Goal: Transaction & Acquisition: Purchase product/service

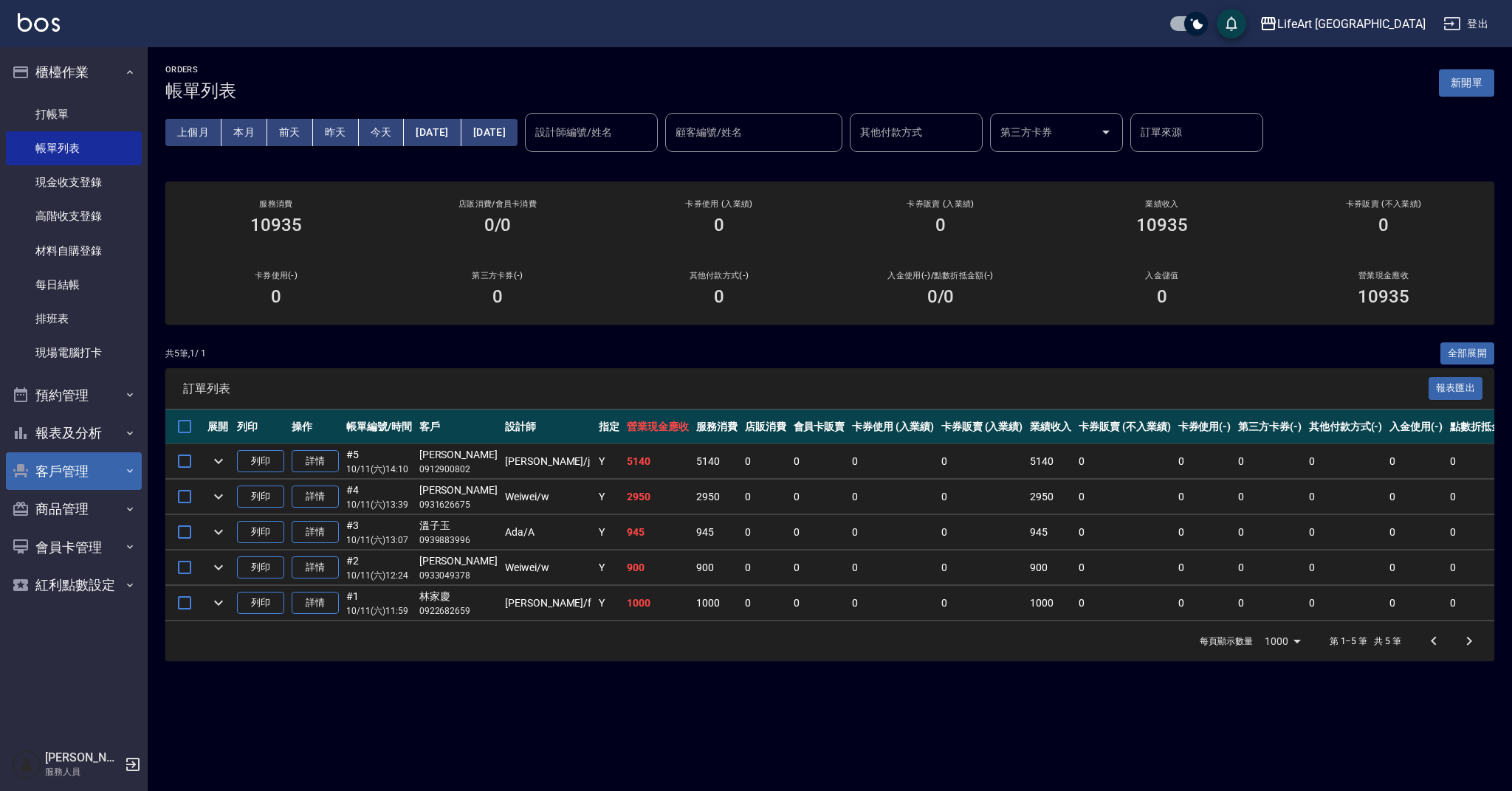
click at [88, 475] on button "客戶管理" at bounding box center [74, 471] width 136 height 38
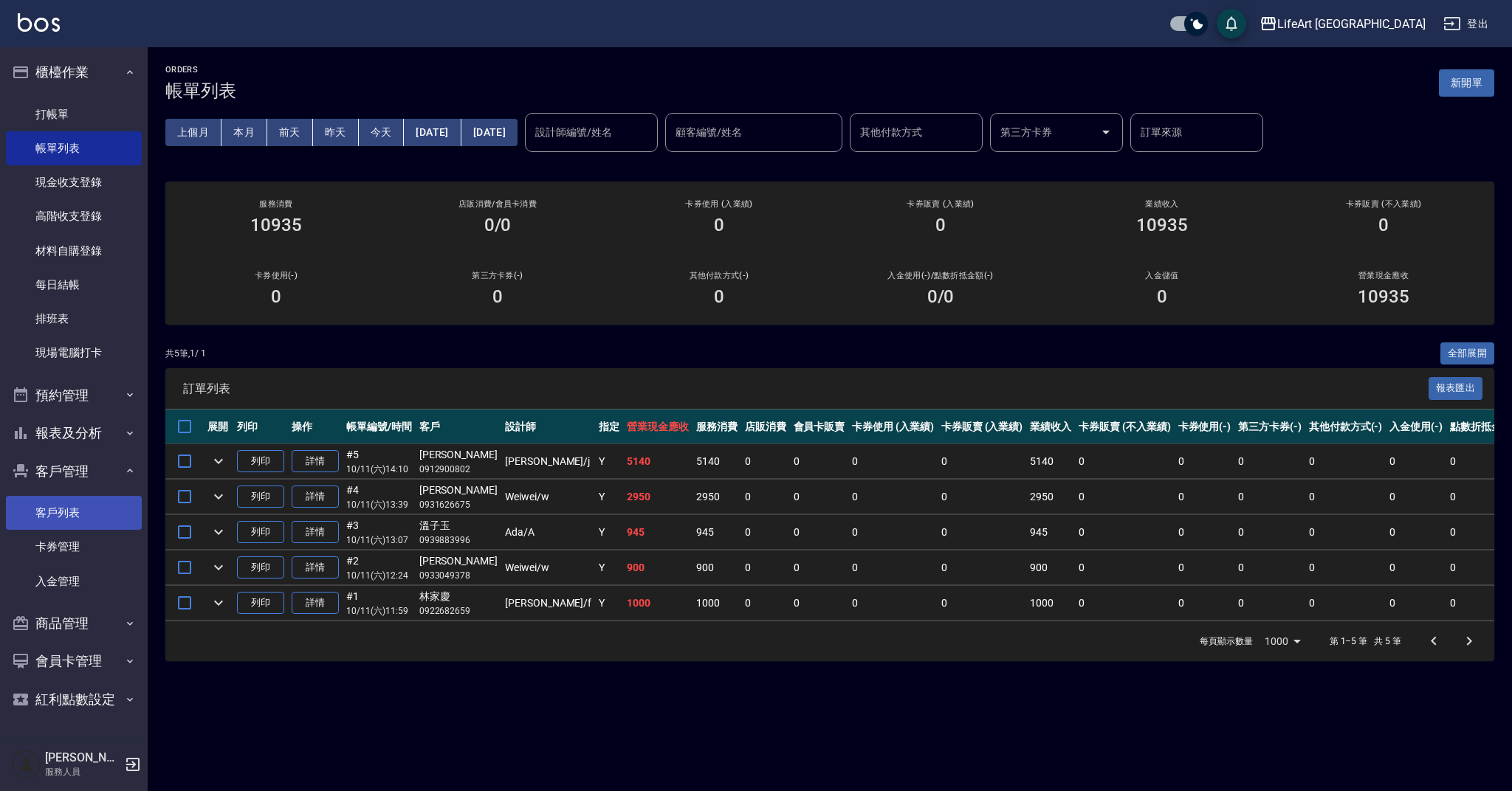
click at [89, 509] on link "客戶列表" at bounding box center [74, 513] width 136 height 34
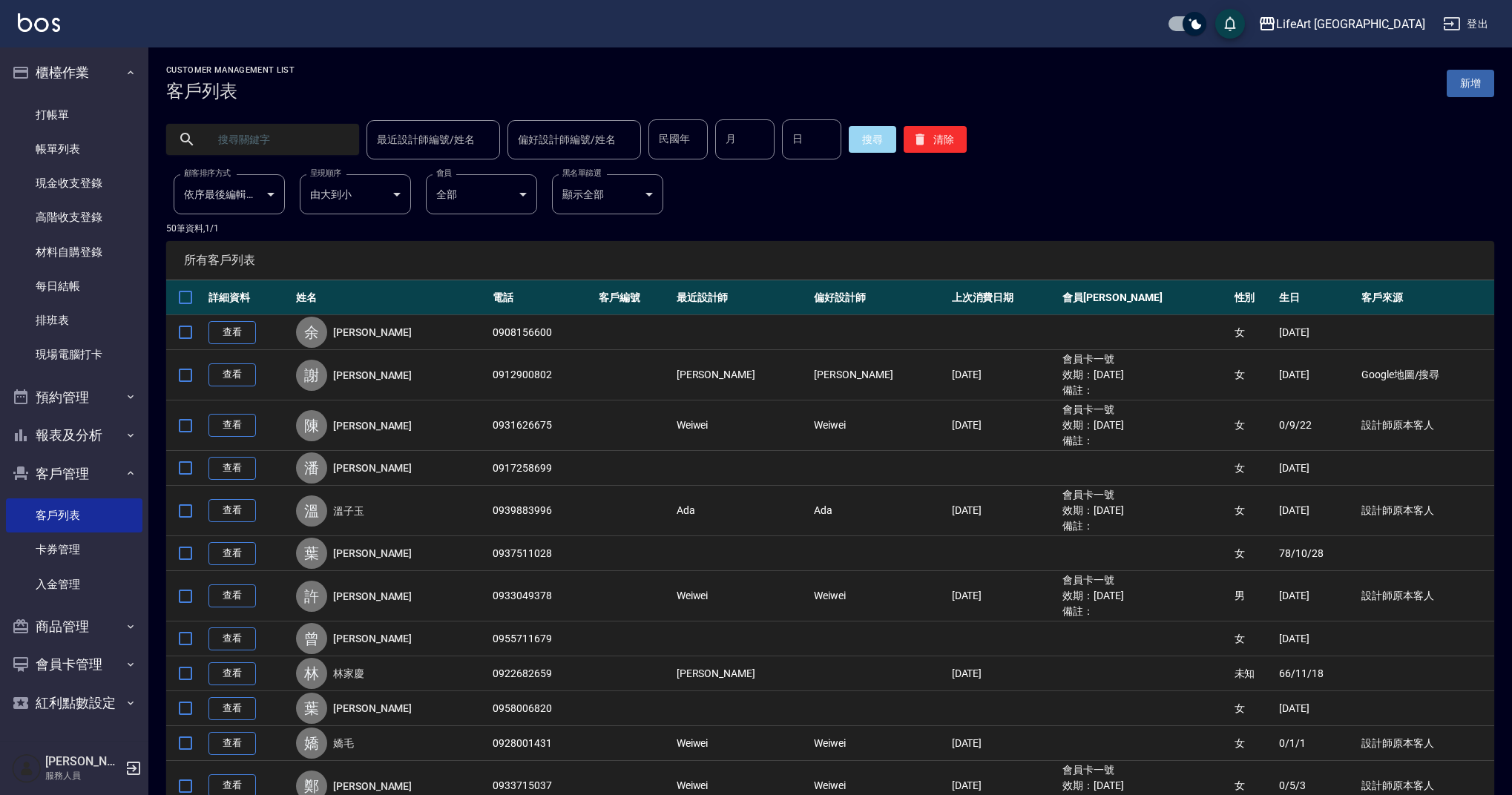
click at [296, 157] on input "text" at bounding box center [277, 139] width 139 height 40
type input "０"
type input "0922337708"
click at [863, 140] on button "搜尋" at bounding box center [873, 139] width 48 height 26
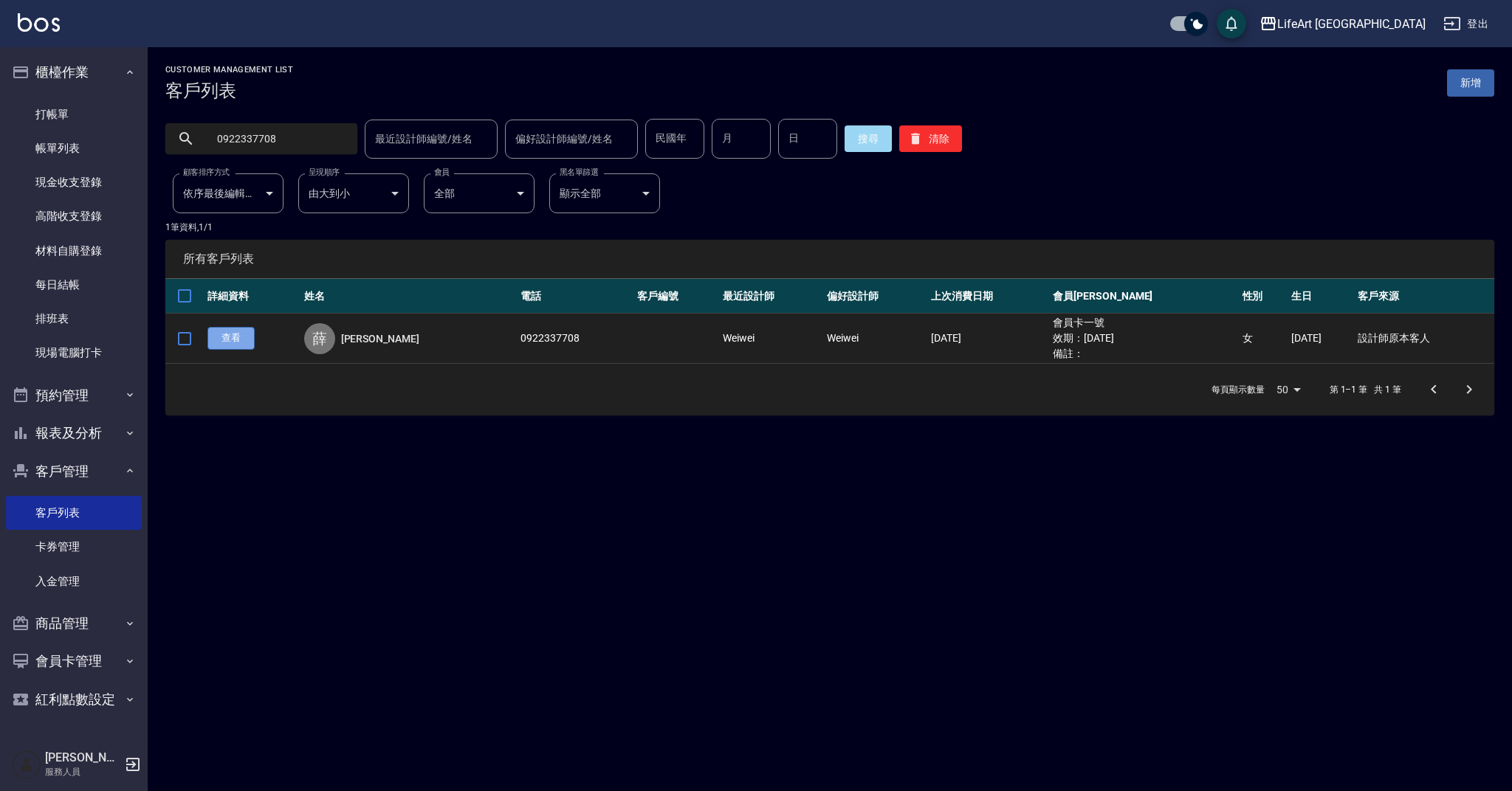
click at [233, 339] on link "查看" at bounding box center [231, 338] width 48 height 23
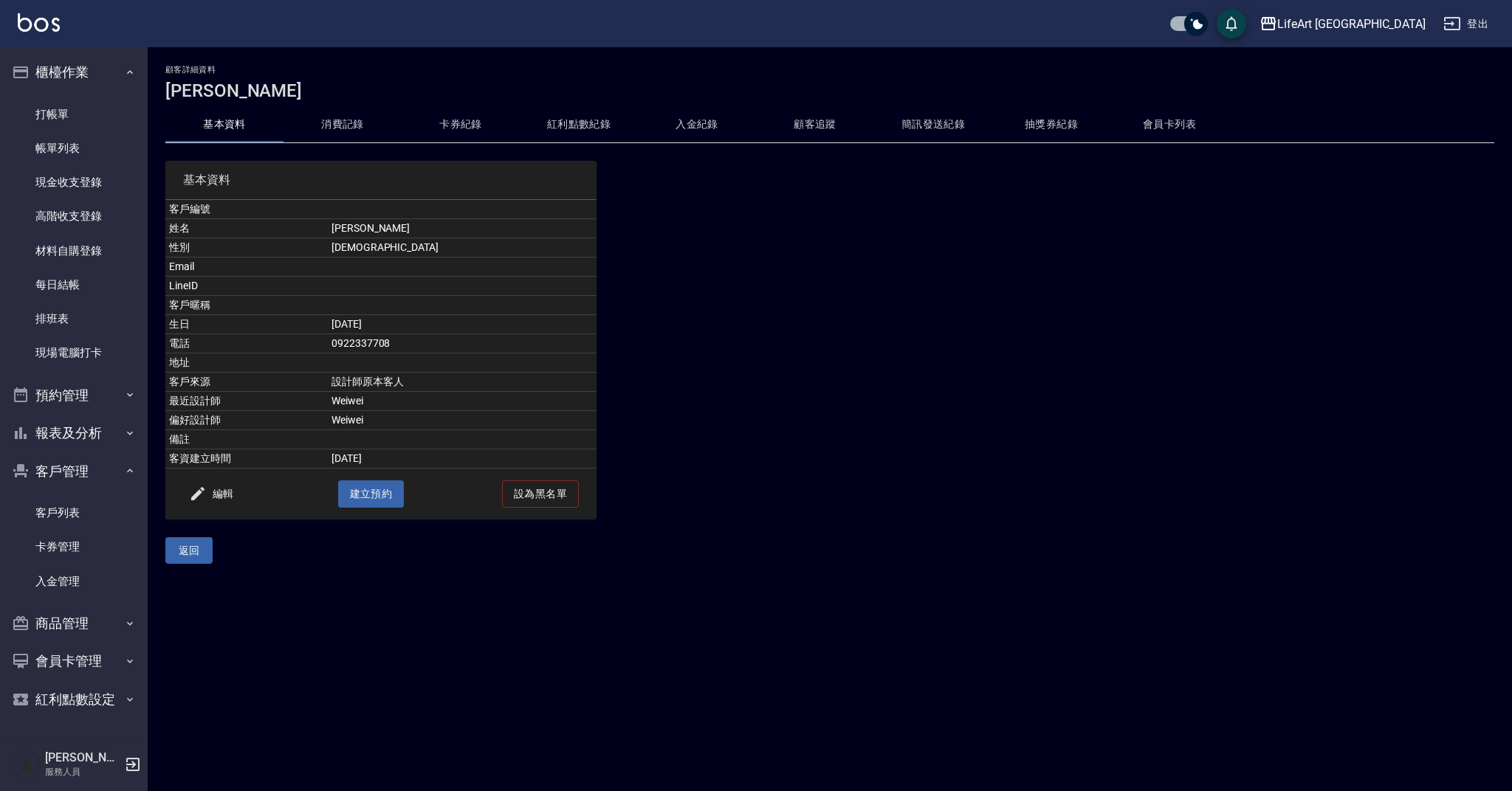
click at [1133, 130] on button "會員卡列表" at bounding box center [1169, 125] width 118 height 36
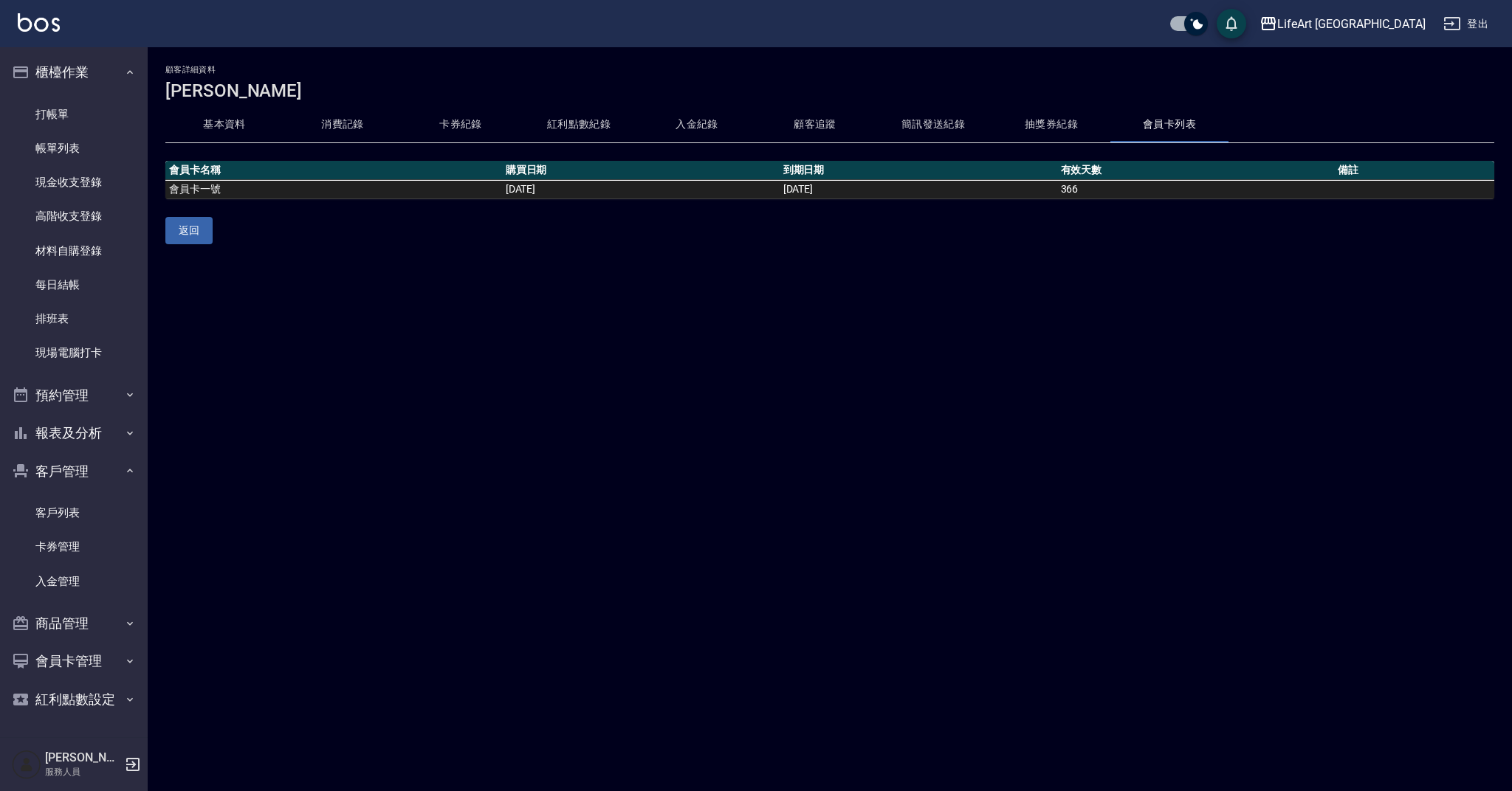
click at [336, 120] on button "消費記錄" at bounding box center [343, 125] width 118 height 36
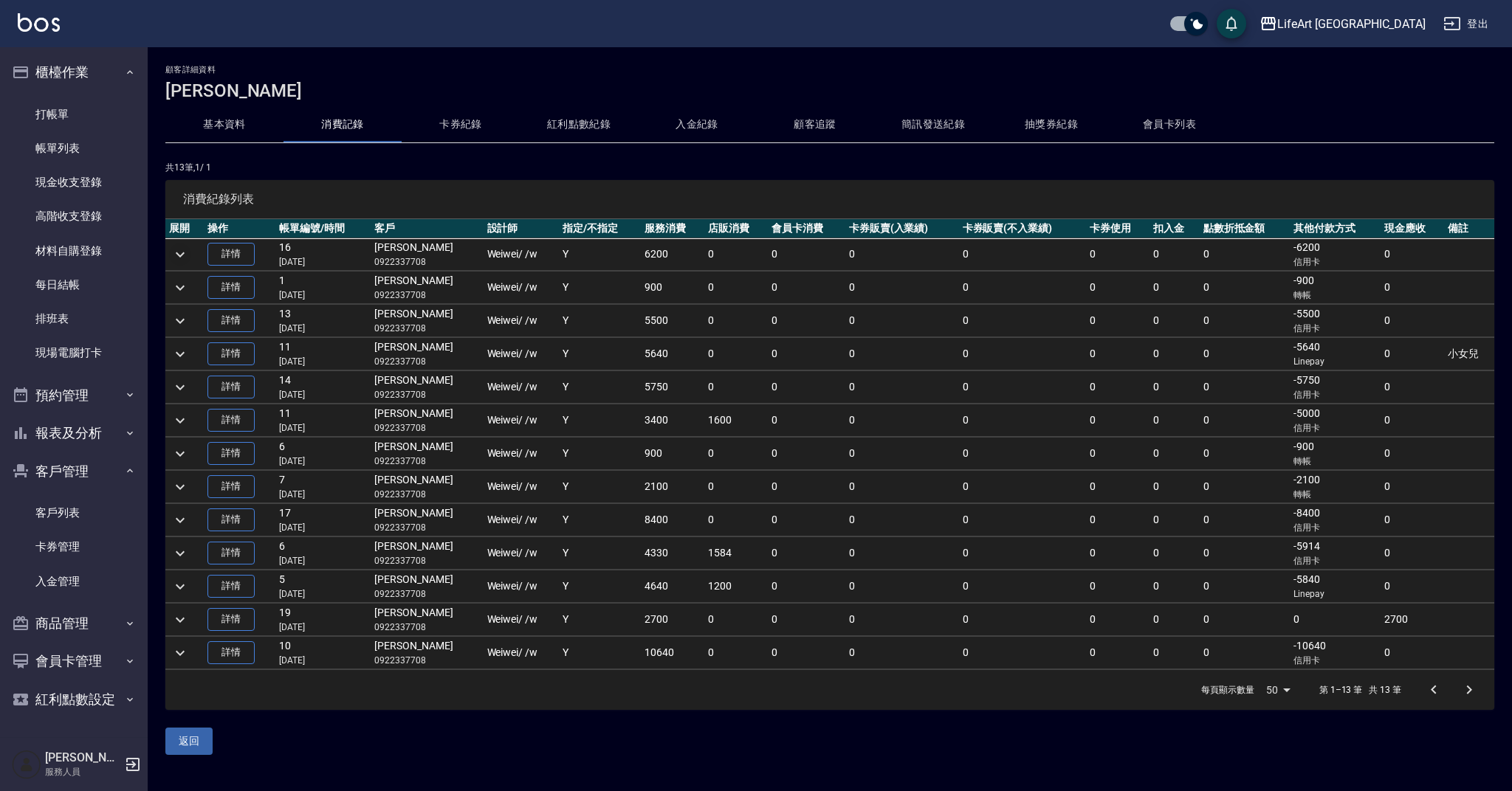
click at [182, 256] on icon "expand row" at bounding box center [180, 254] width 8 height 5
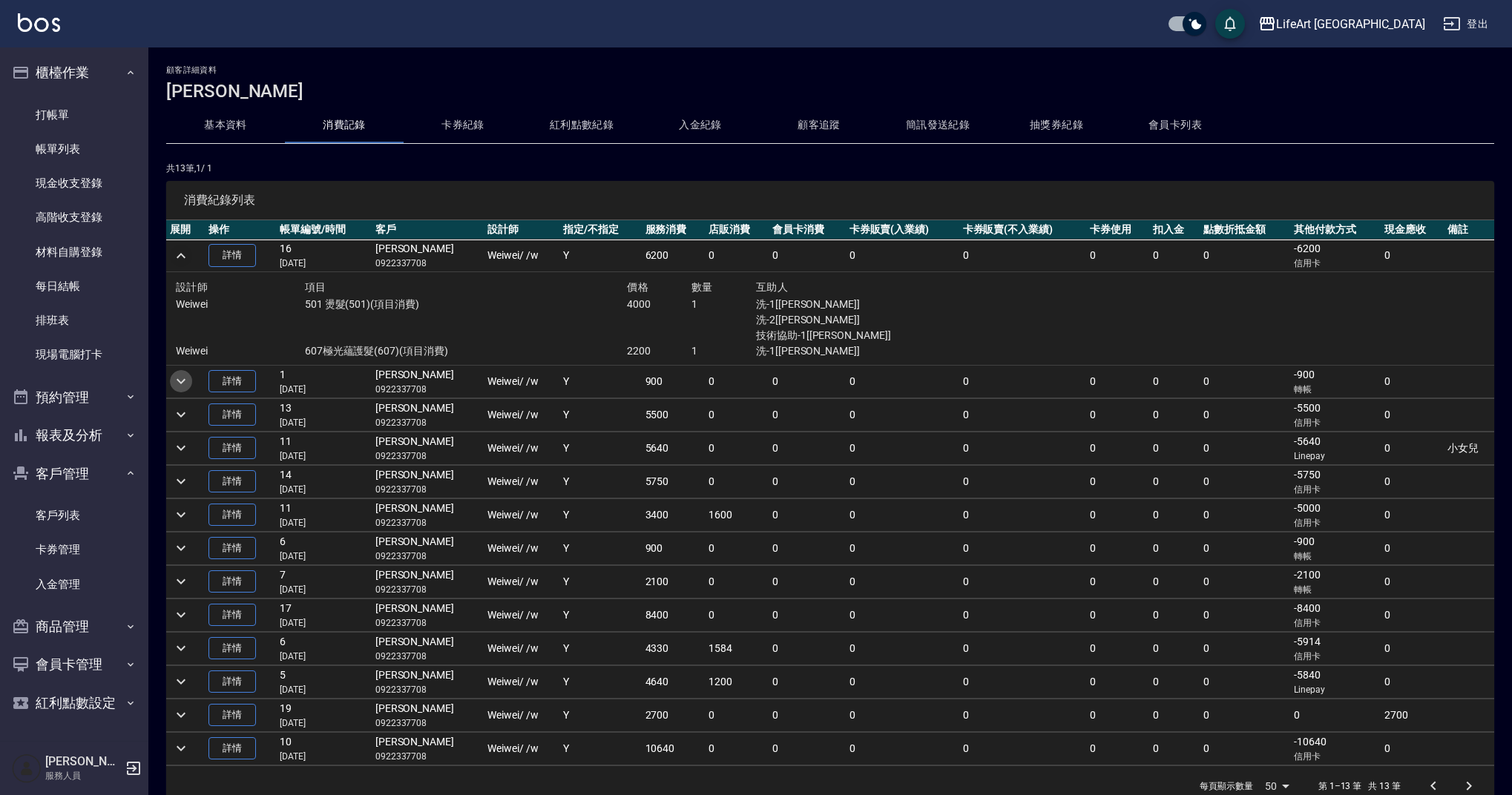
click at [176, 383] on icon "expand row" at bounding box center [181, 381] width 18 height 18
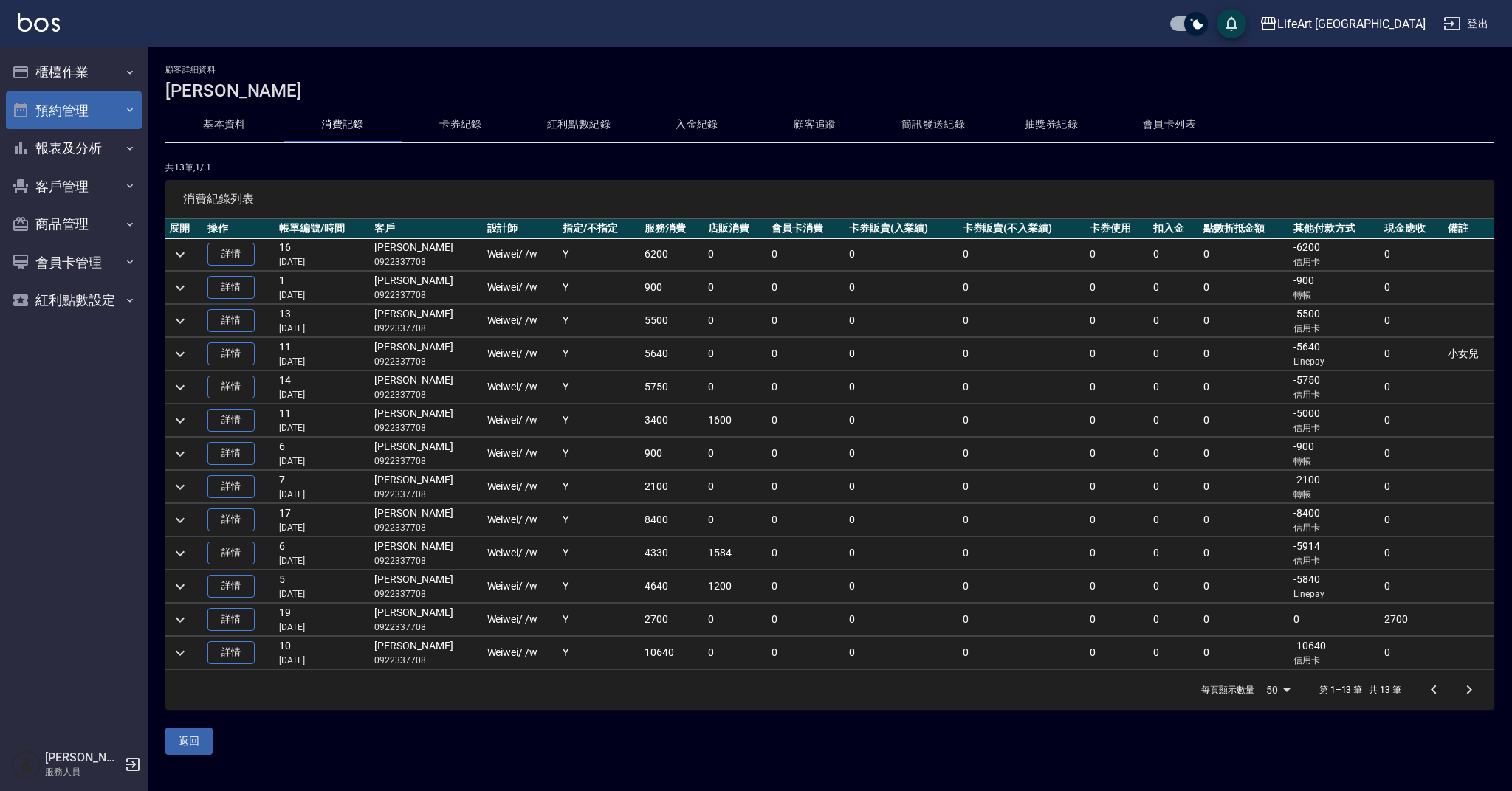
click at [89, 106] on button "預約管理" at bounding box center [74, 110] width 136 height 38
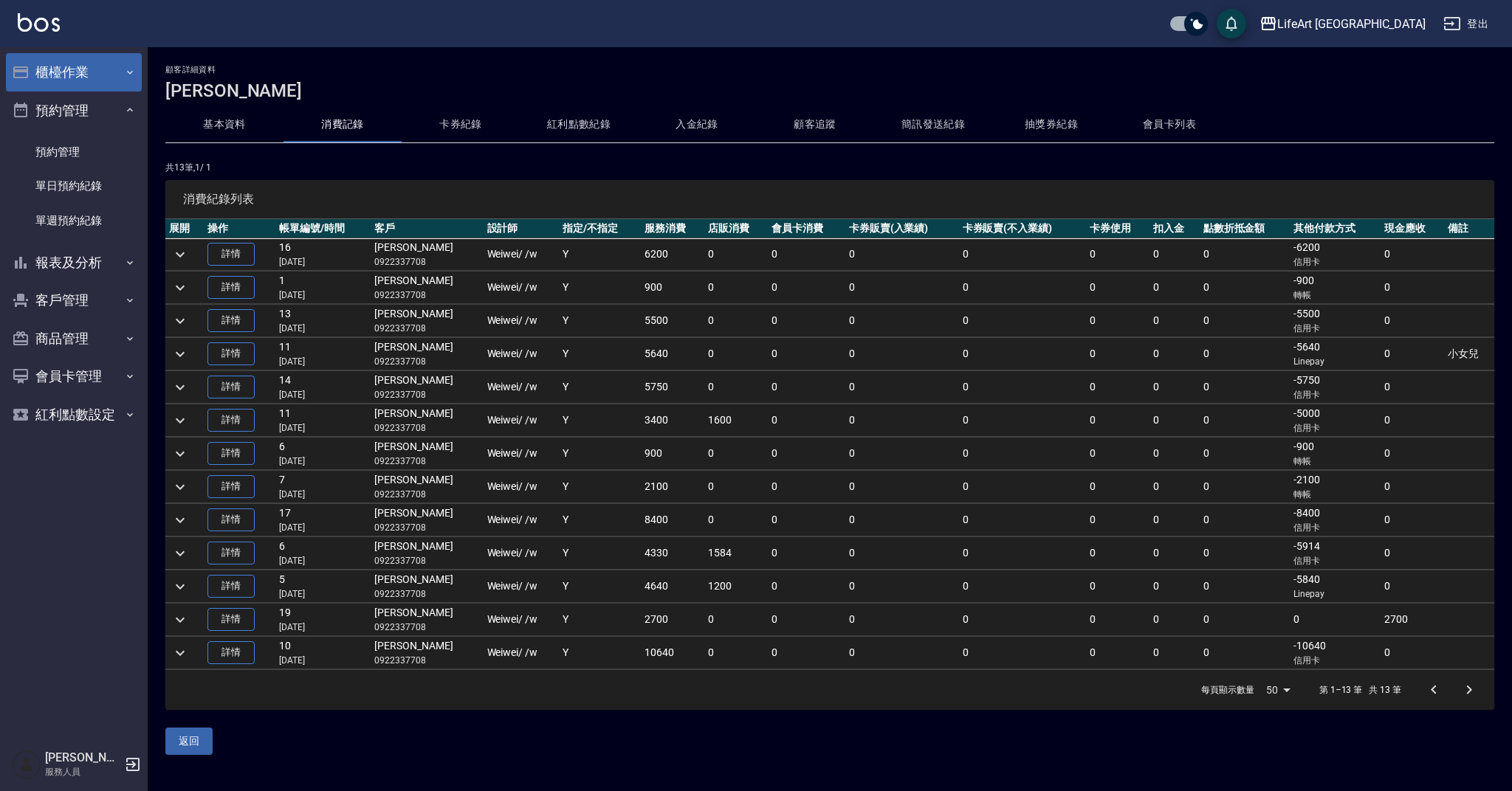
click at [105, 71] on button "櫃檯作業" at bounding box center [74, 72] width 136 height 38
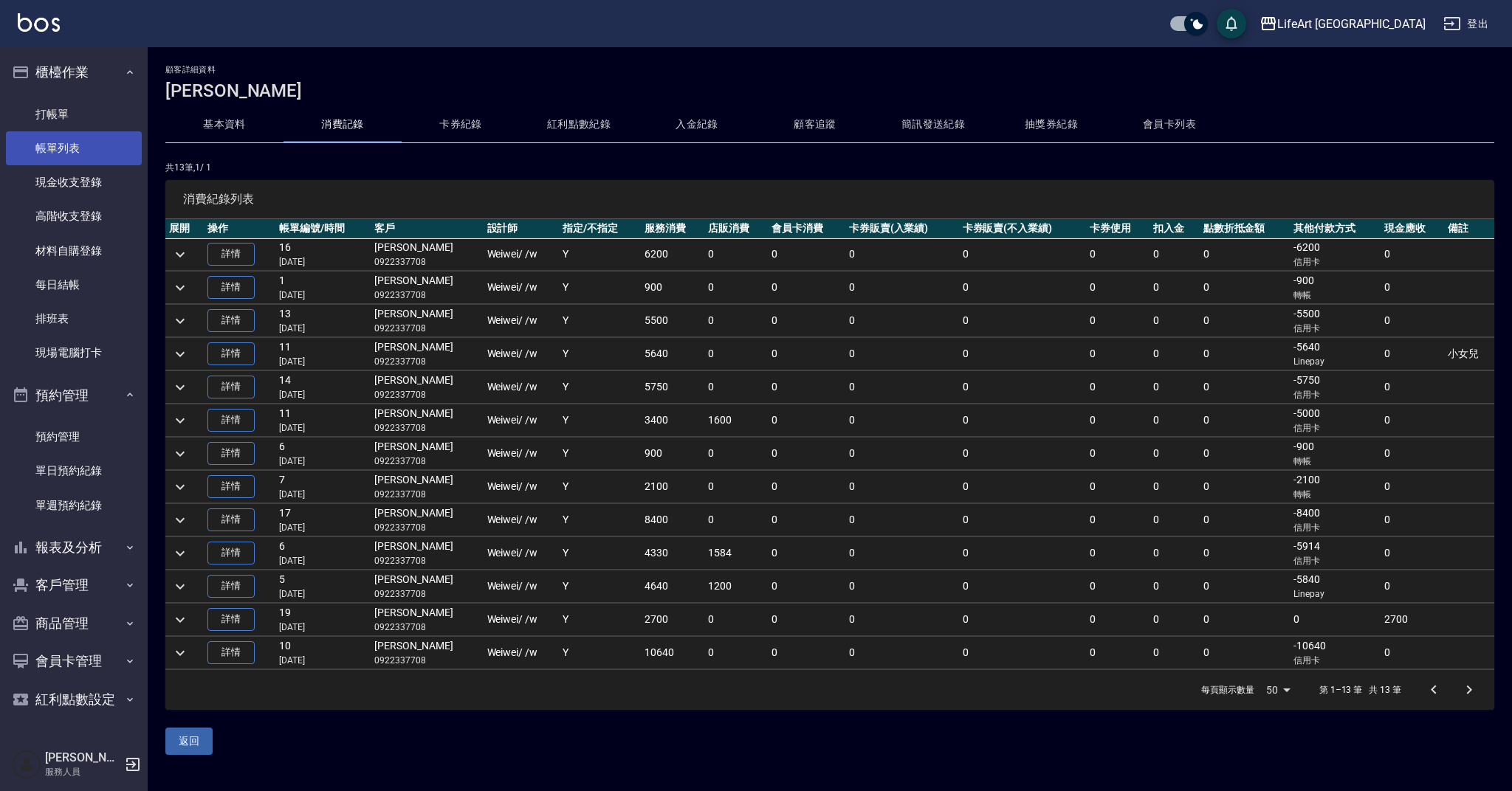
click at [96, 154] on link "帳單列表" at bounding box center [74, 149] width 136 height 34
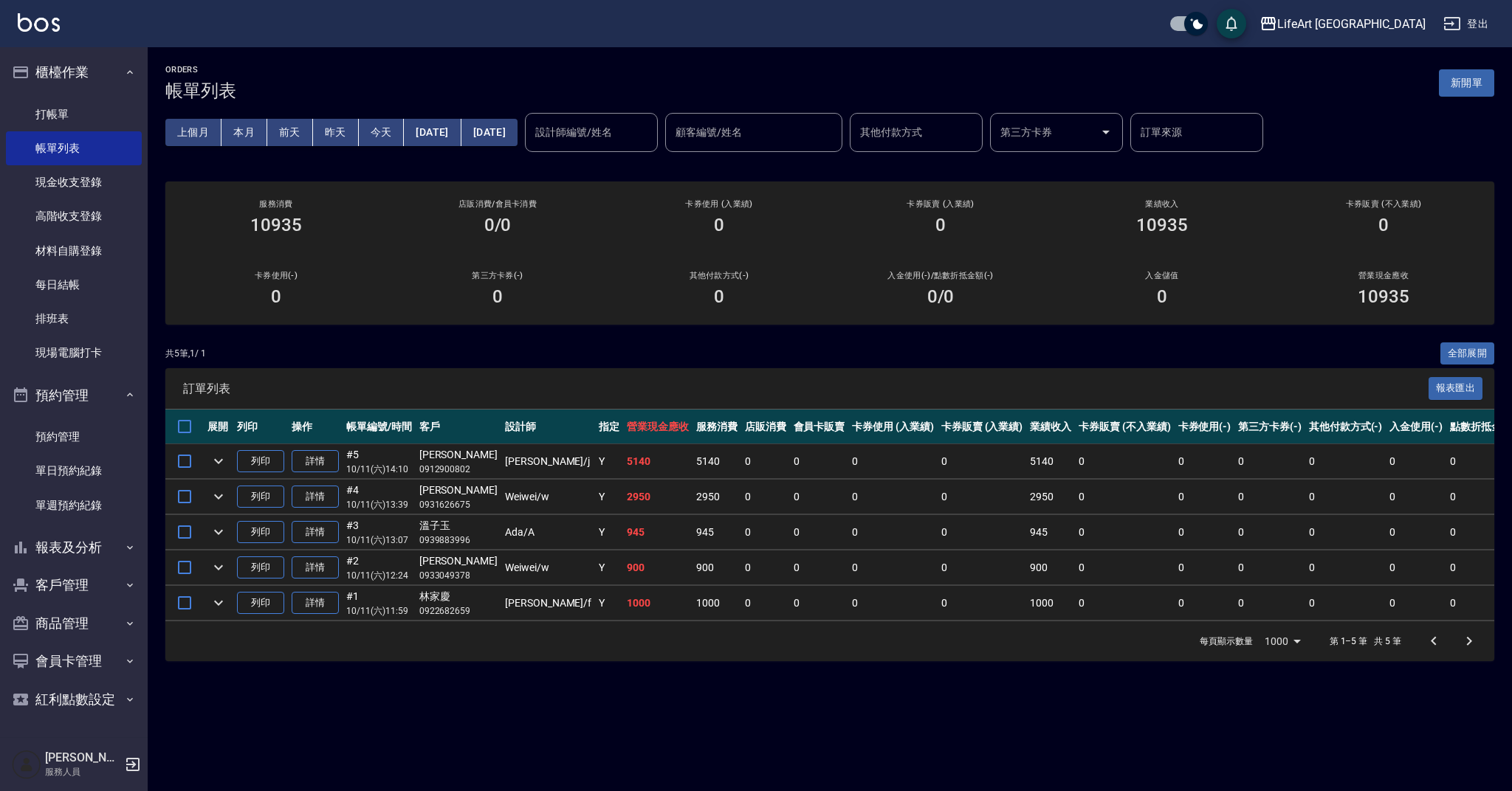
click at [111, 108] on link "打帳單" at bounding box center [74, 115] width 136 height 34
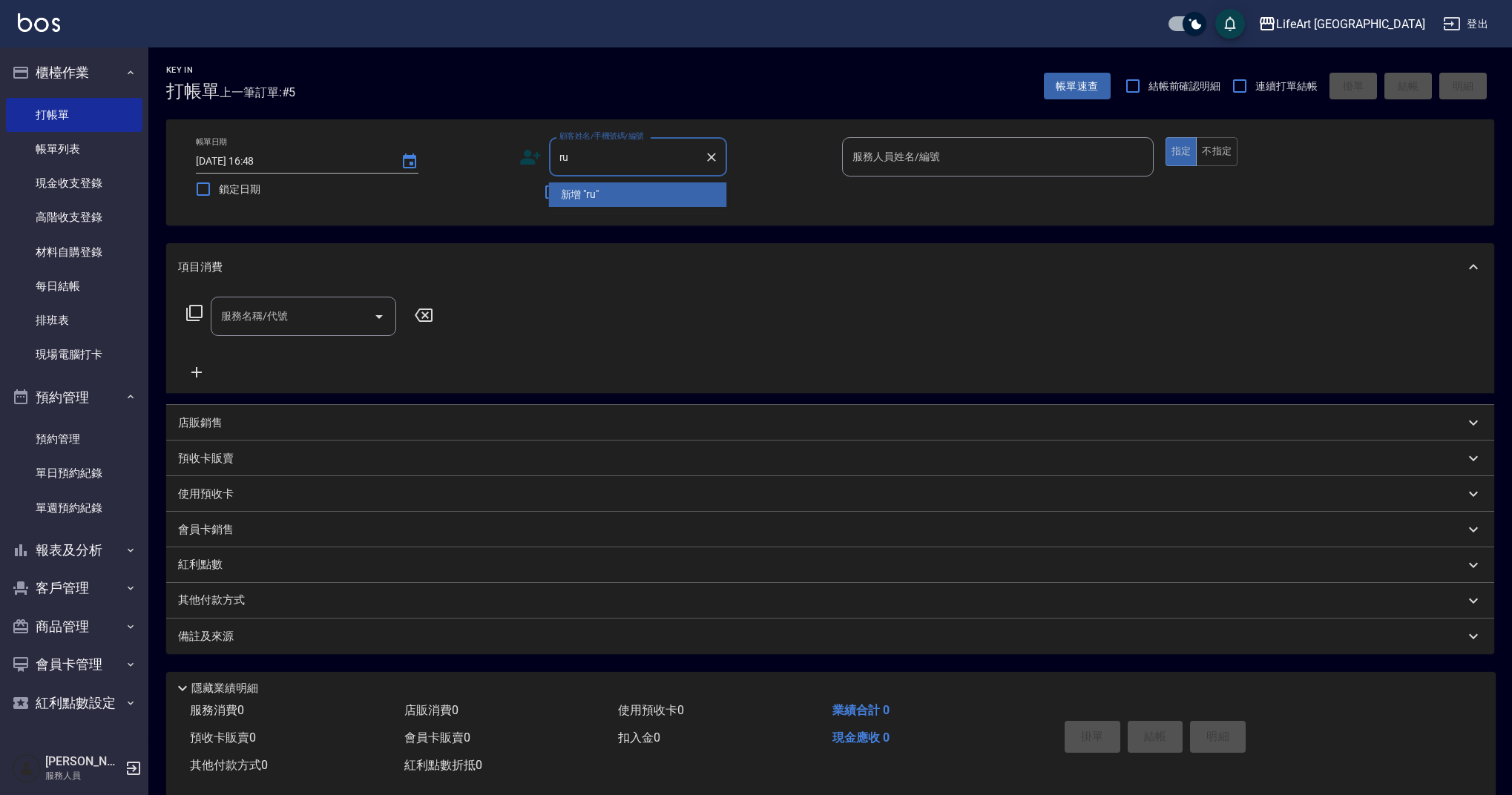
type input "r"
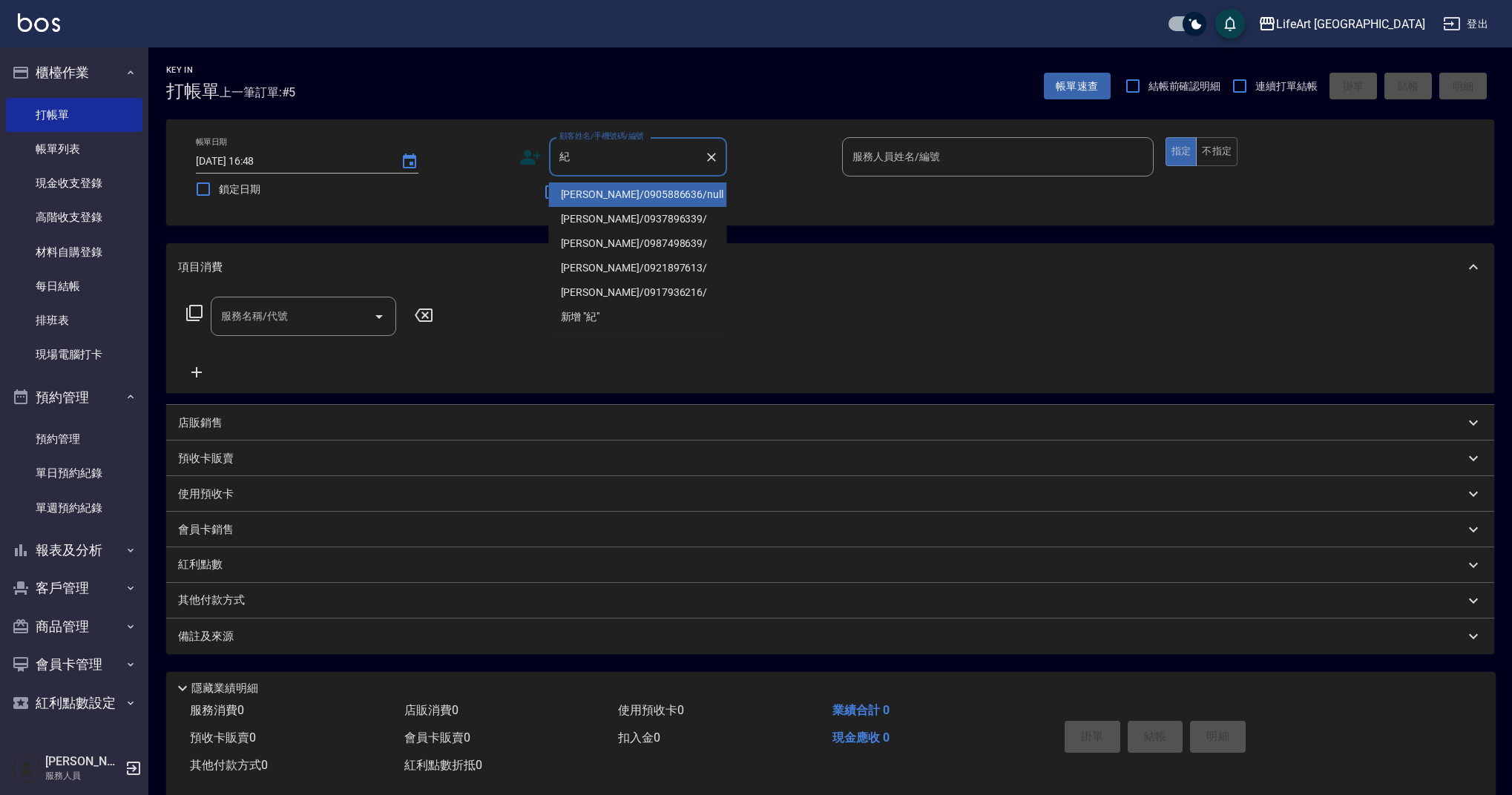
click at [648, 197] on li "[PERSON_NAME]/0905886636/null" at bounding box center [638, 195] width 178 height 25
type input "[PERSON_NAME]/0905886636/null"
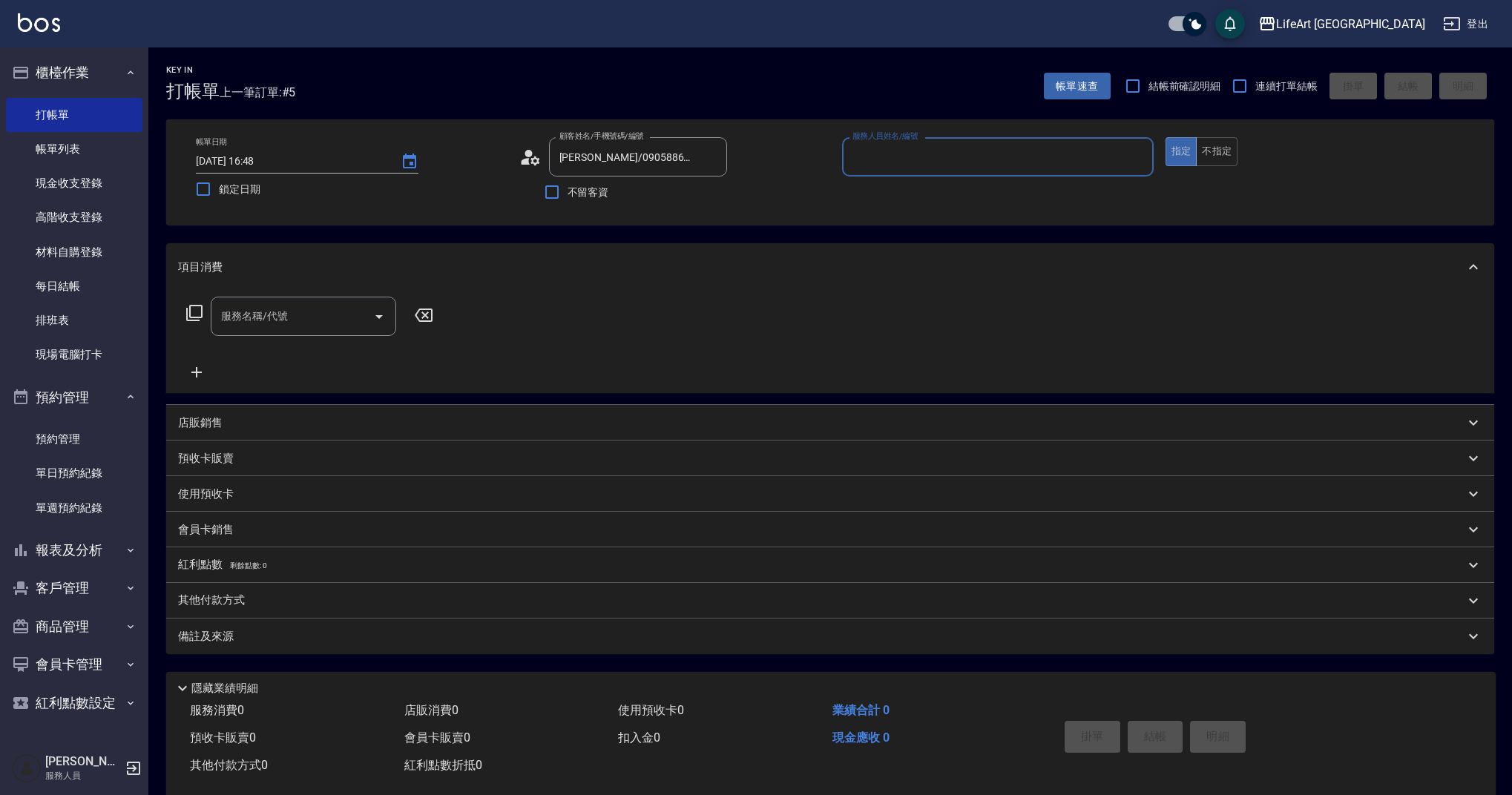
type input "[PERSON_NAME]"
click at [302, 330] on div "服務名稱/代號" at bounding box center [303, 316] width 185 height 39
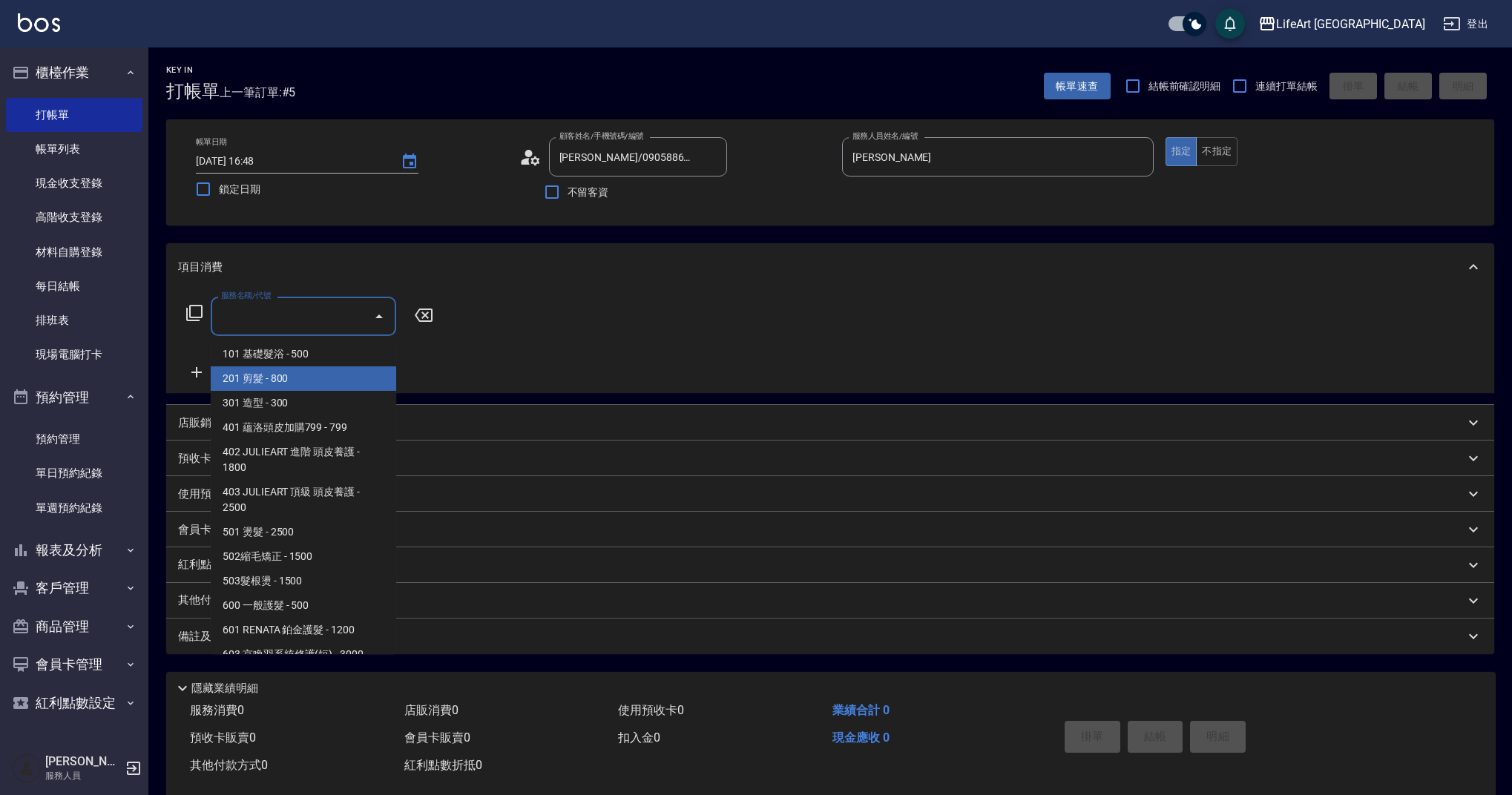
click at [300, 377] on span "201 剪髮 - 800" at bounding box center [303, 378] width 185 height 25
type input "201 剪髮(201)"
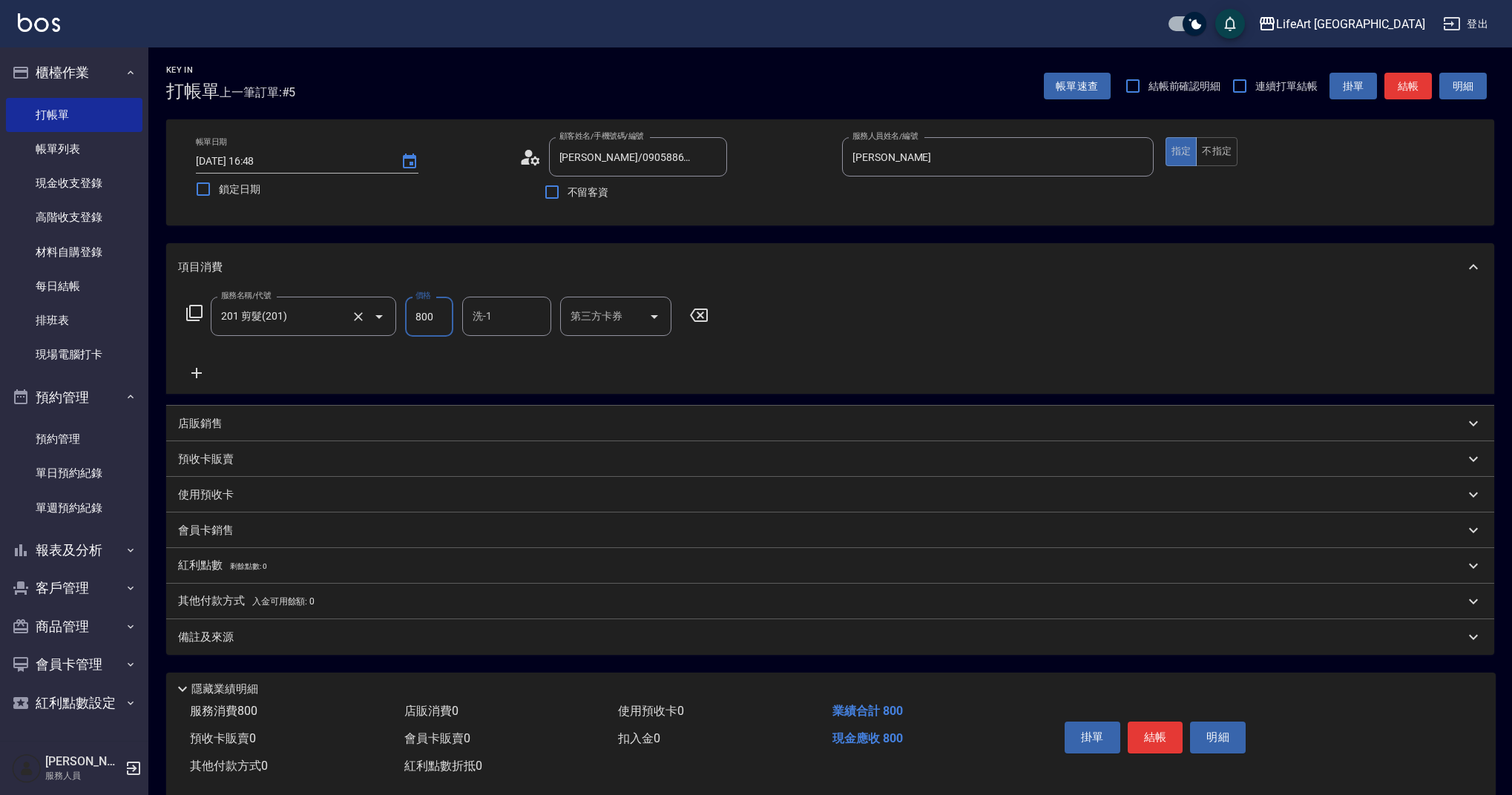
drag, startPoint x: 439, startPoint y: 319, endPoint x: 383, endPoint y: 318, distance: 56.0
click at [383, 318] on div "服務名稱/代號 201 剪髮(201) 服務名稱/代號 價格 800 價格 洗-1 洗-1 第三方卡券 第三方卡券" at bounding box center [447, 316] width 539 height 40
type input "1000"
click at [298, 646] on div "備註及來源" at bounding box center [830, 637] width 1328 height 36
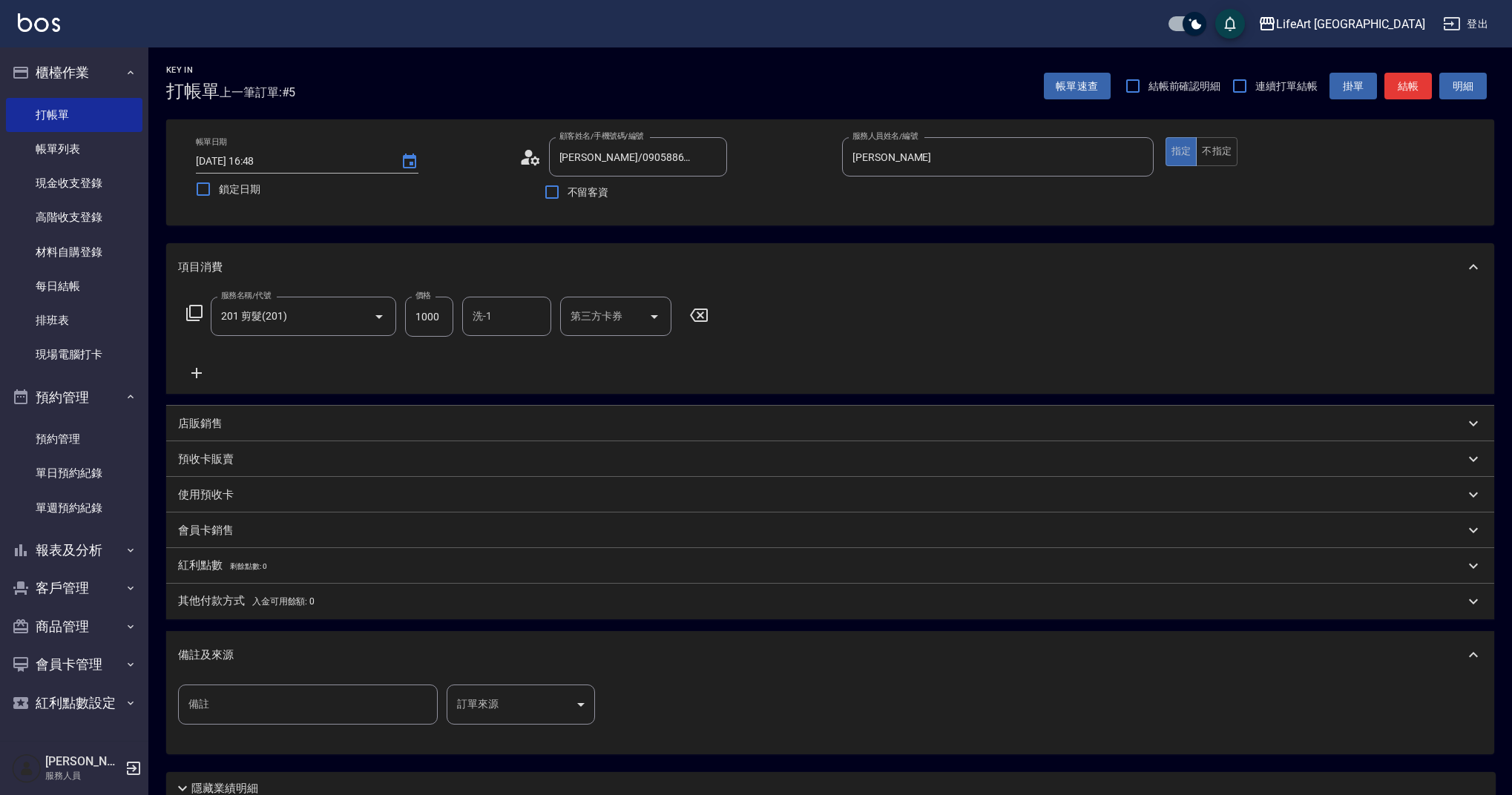
drag, startPoint x: 521, startPoint y: 675, endPoint x: 523, endPoint y: 683, distance: 8.2
click at [521, 675] on div "備註及來源" at bounding box center [830, 655] width 1328 height 48
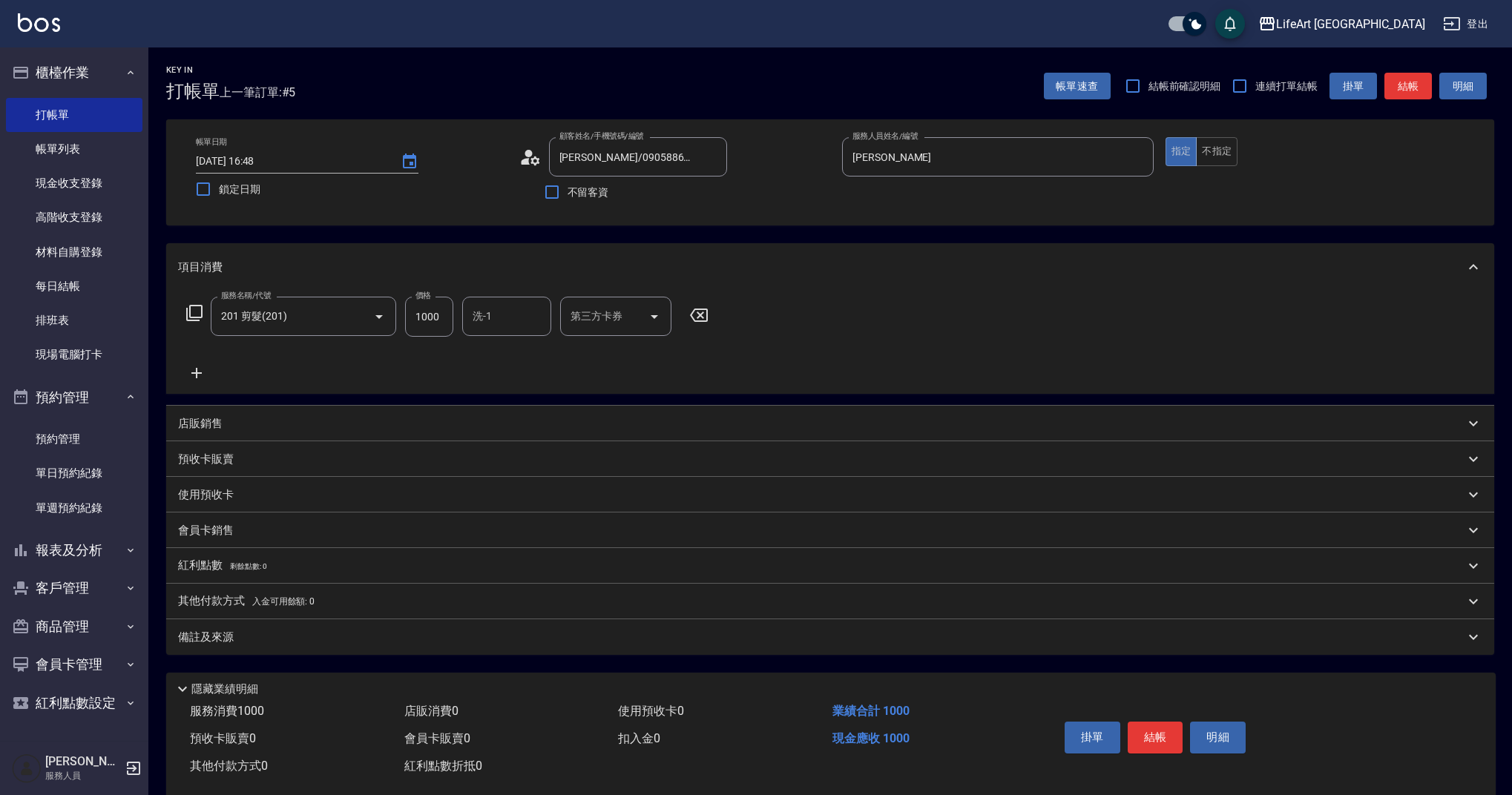
click at [523, 697] on div "隱藏業績明細" at bounding box center [835, 689] width 1322 height 18
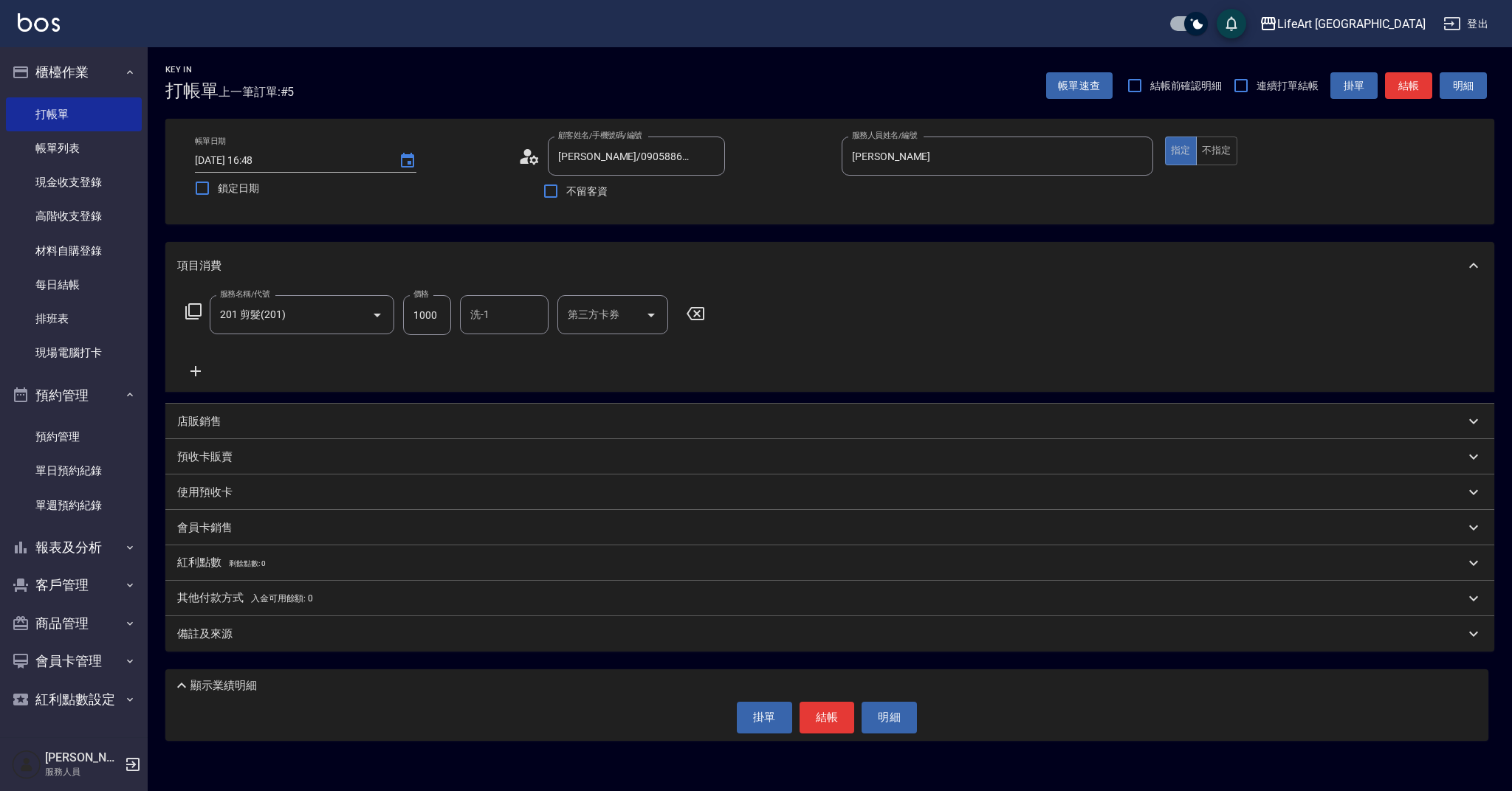
click at [523, 649] on div "備註及來源" at bounding box center [830, 634] width 1329 height 36
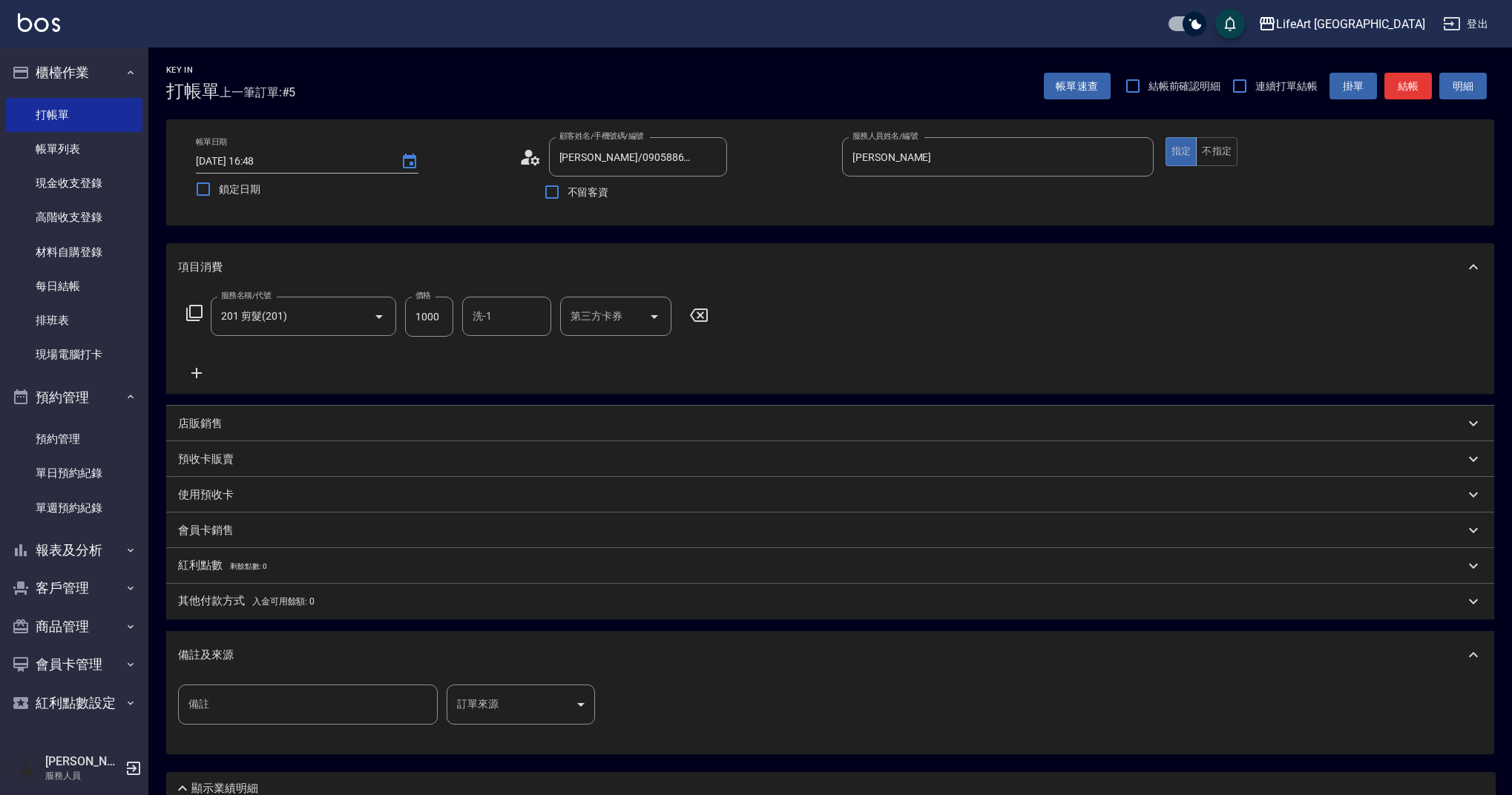
click at [559, 715] on body "LifeArt 蘆洲 登出 櫃檯作業 打帳單 帳單列表 現金收支登錄 高階收支登錄 材料自購登錄 每日結帳 排班表 現場電腦打卡 預約管理 預約管理 單日預約…" at bounding box center [756, 430] width 1512 height 862
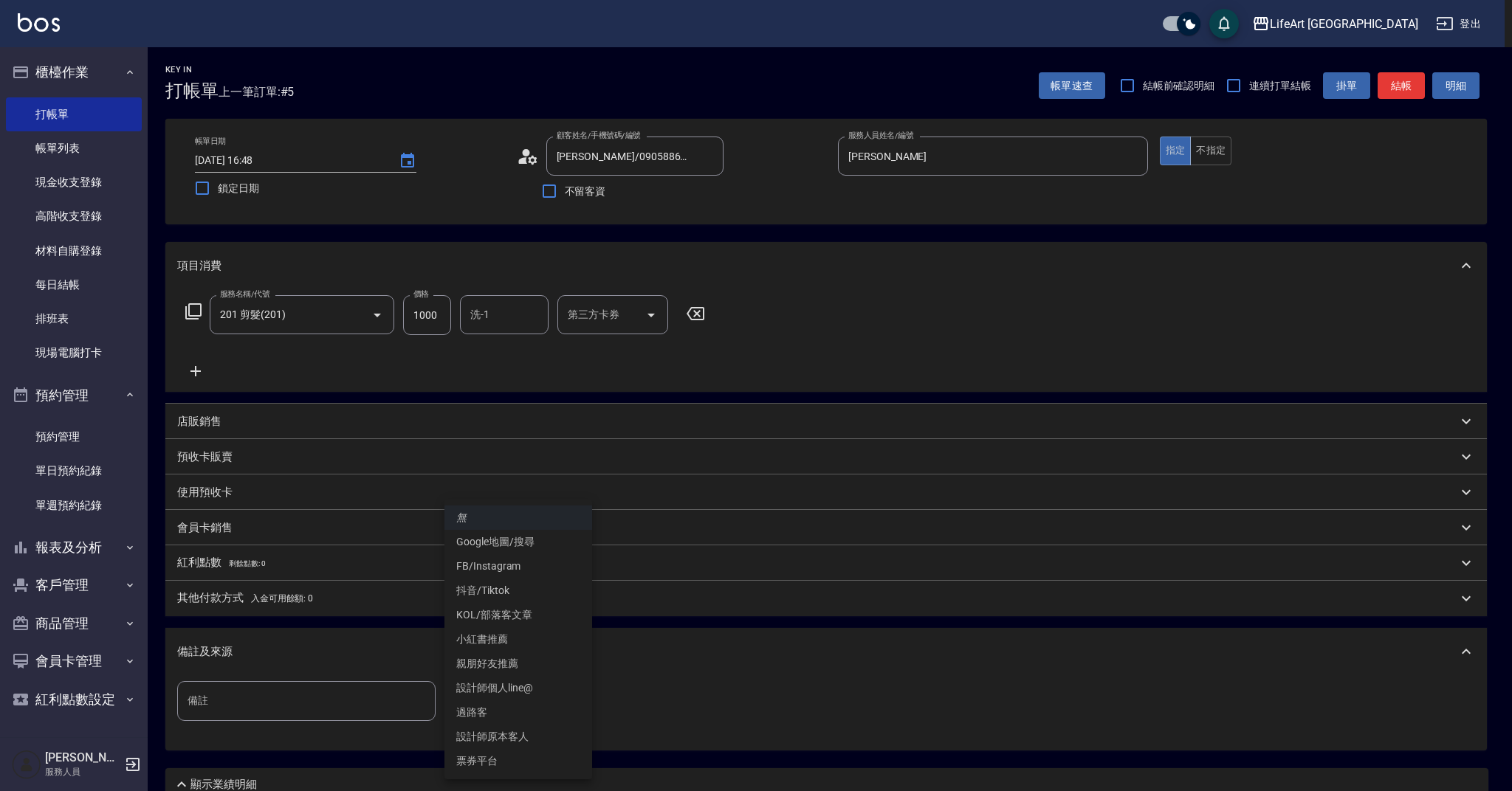
click at [553, 731] on li "設計師原本客人" at bounding box center [518, 737] width 148 height 25
type input "設計師原本客人"
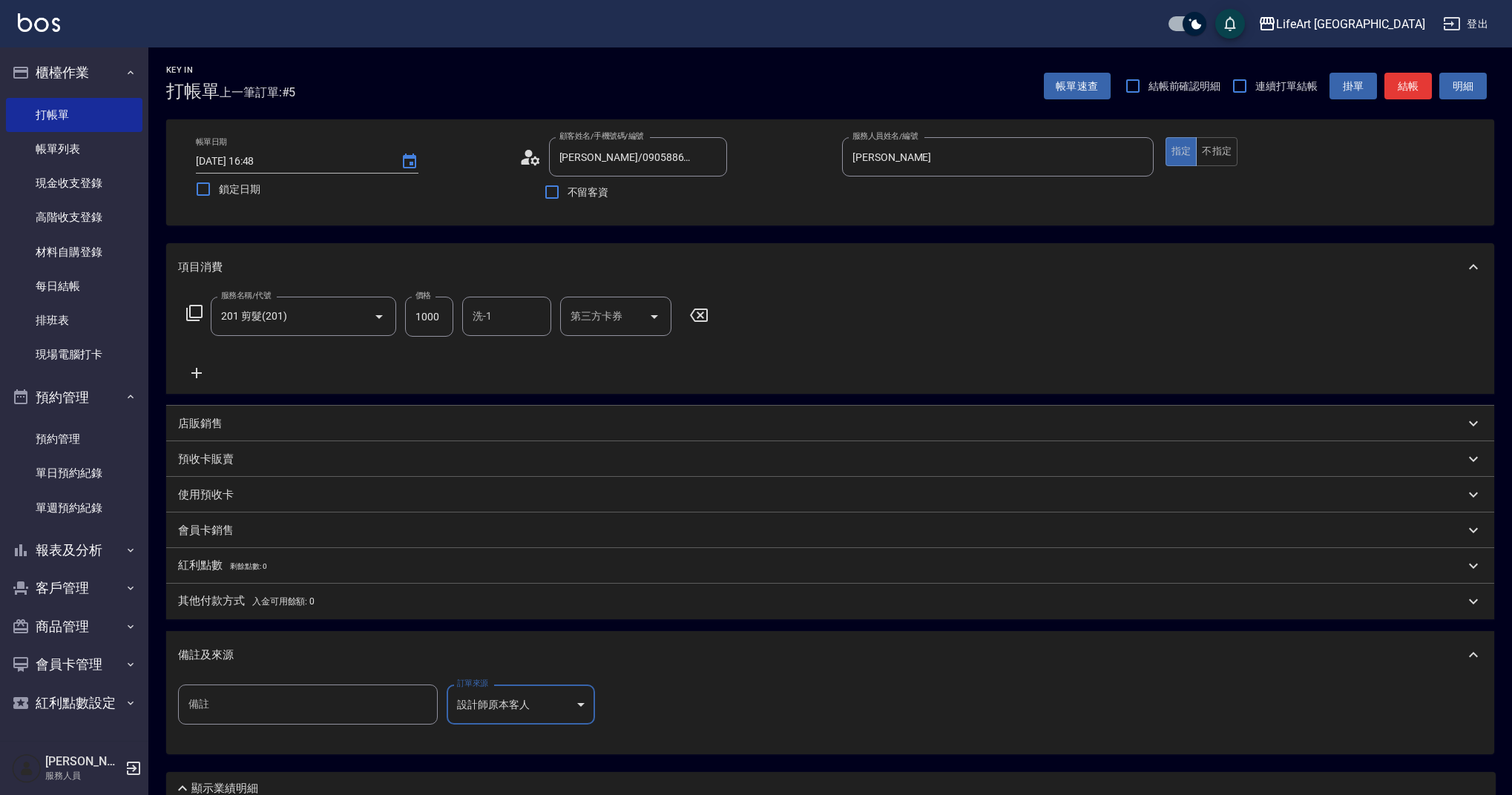
scroll to position [66, 0]
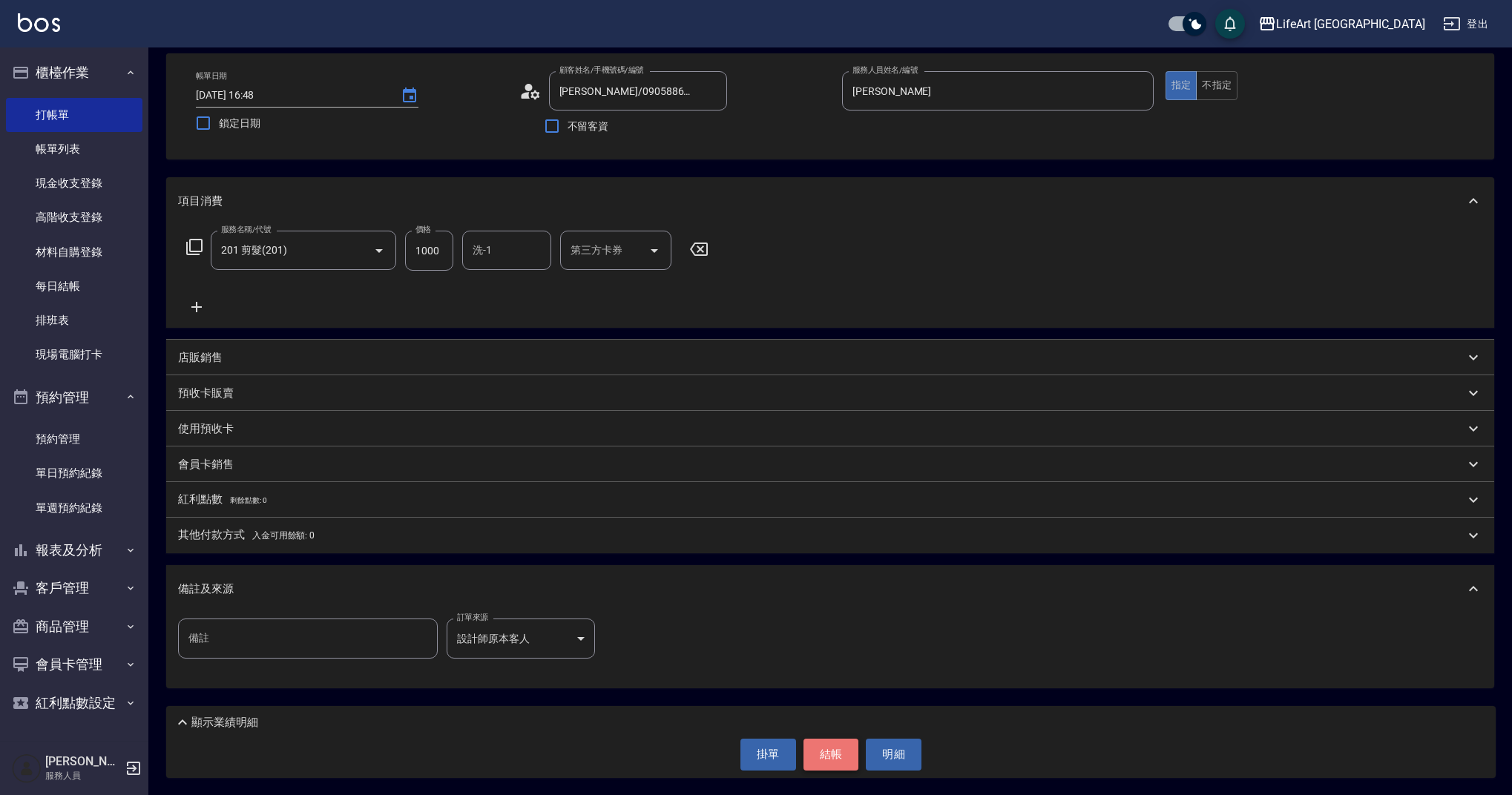
click at [829, 759] on button "結帳" at bounding box center [831, 754] width 56 height 31
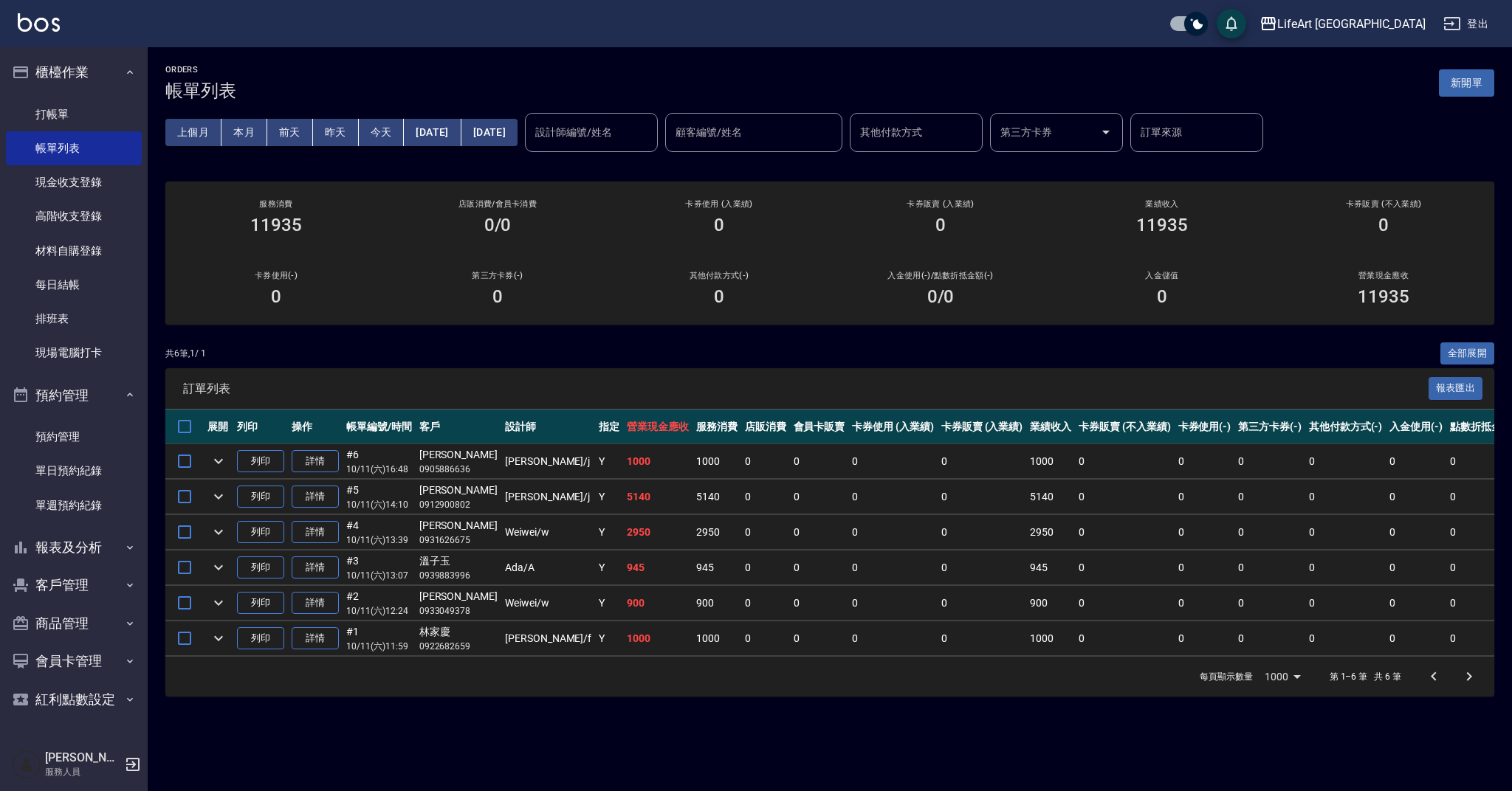
click at [1469, 69] on div "ORDERS 帳單列表 新開單" at bounding box center [830, 82] width 1329 height 37
click at [1470, 88] on button "新開單" at bounding box center [1466, 83] width 55 height 27
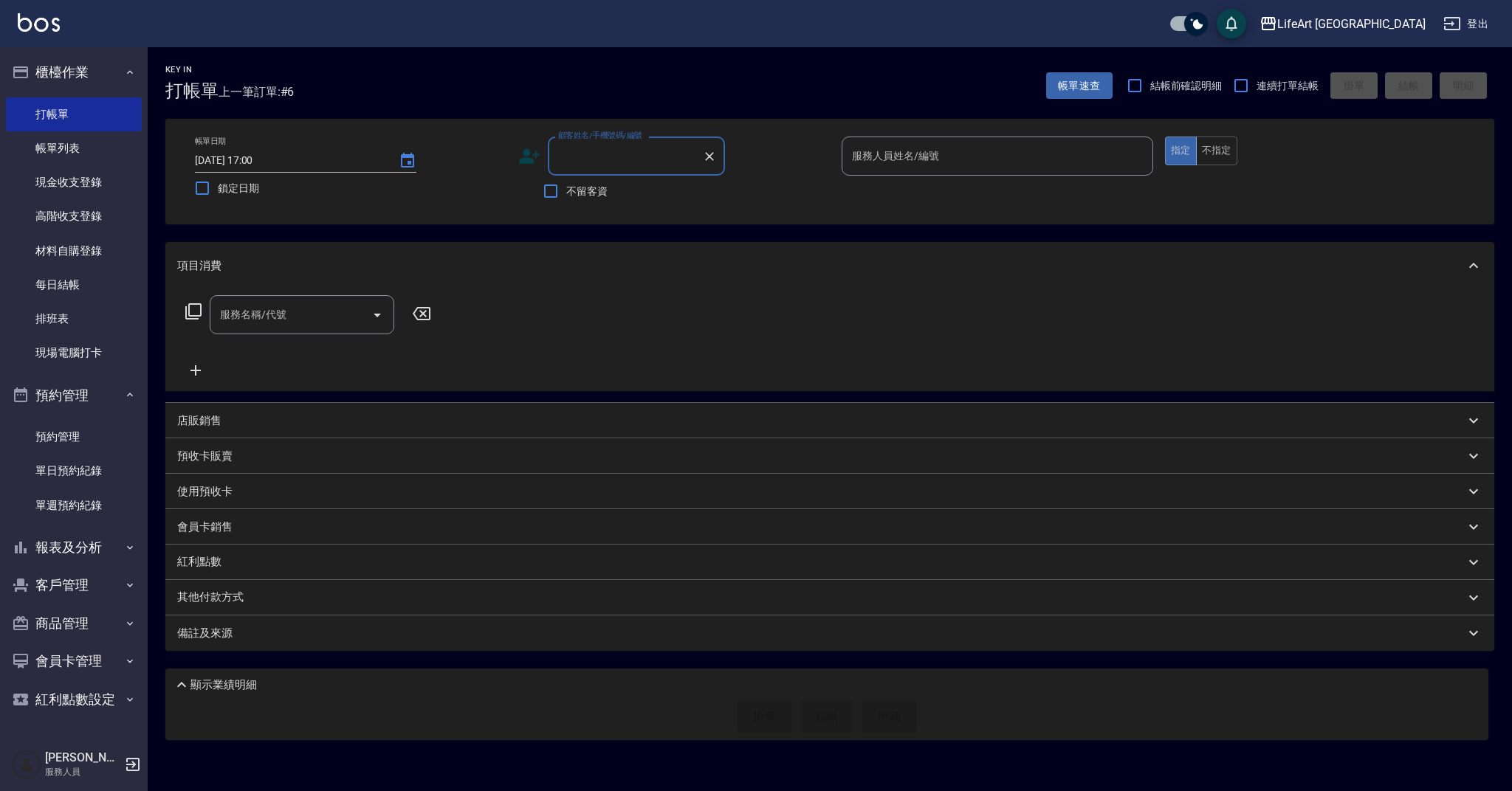
click at [603, 153] on input "顧客姓名/手機號碼/編號" at bounding box center [625, 156] width 142 height 25
type input "2"
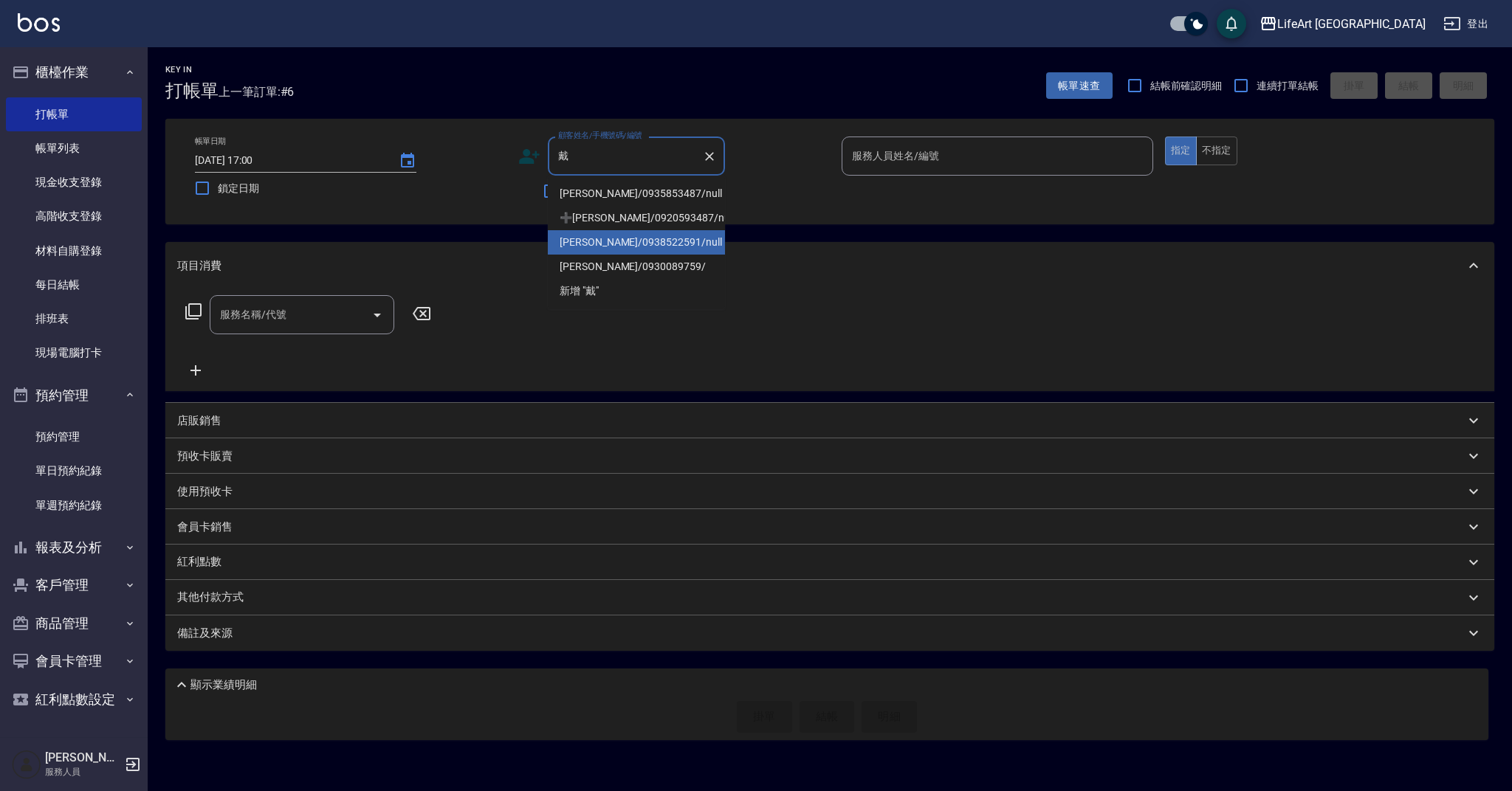
click at [626, 246] on li "[PERSON_NAME]/0938522591/null" at bounding box center [637, 242] width 177 height 25
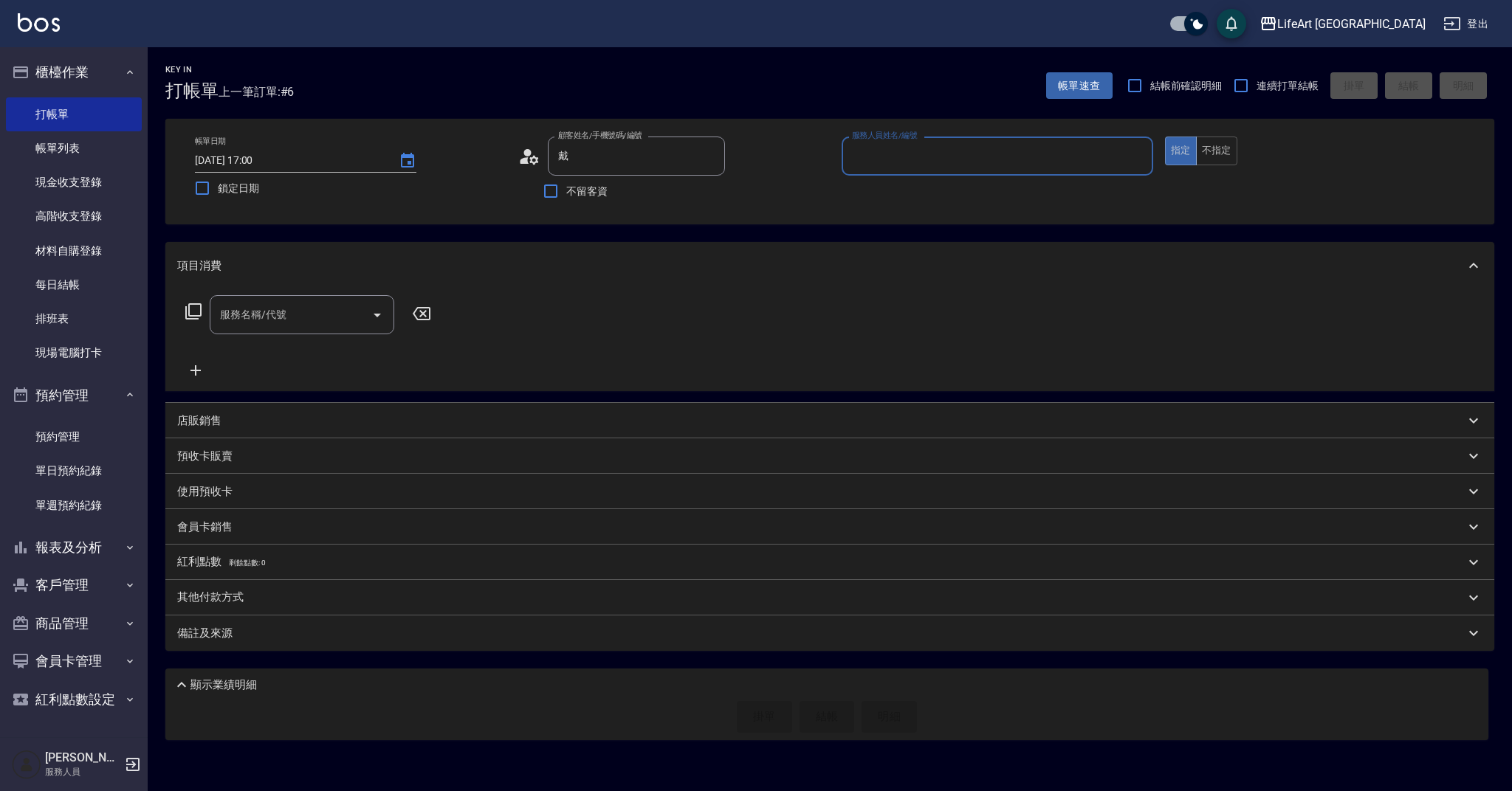
type input "[PERSON_NAME]/0938522591/null"
